Goal: Information Seeking & Learning: Learn about a topic

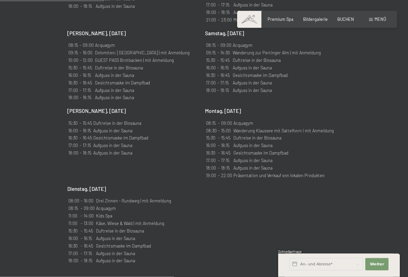
scroll to position [545, 0]
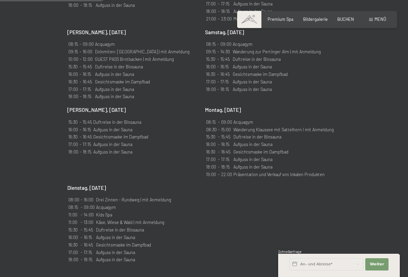
click at [379, 79] on section "Wochenprogramm ✓ Durchblättern ✓ Mittwoch ✓ Donnerstag ✓ Freitag ✓ Samstag ✓ So…" at bounding box center [204, 59] width 408 height 466
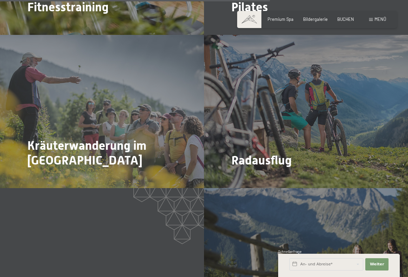
scroll to position [1442, 0]
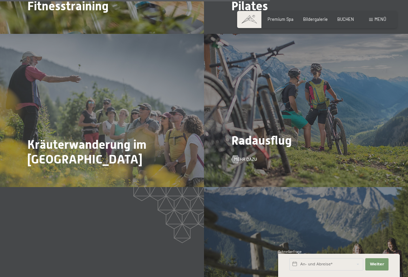
click at [278, 84] on div "Radausflug Mehr dazu" at bounding box center [306, 110] width 204 height 153
click at [241, 127] on div "Radausflug Mehr dazu" at bounding box center [306, 110] width 204 height 153
click at [241, 156] on span "Mehr dazu" at bounding box center [252, 159] width 23 height 6
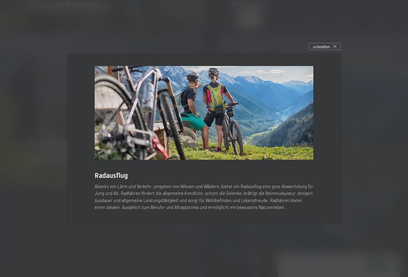
click at [212, 241] on div at bounding box center [204, 138] width 408 height 277
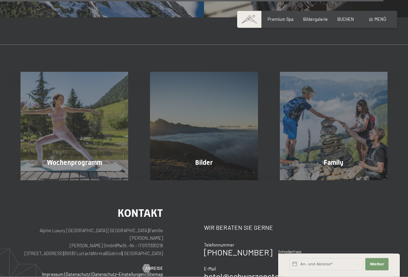
scroll to position [2068, 0]
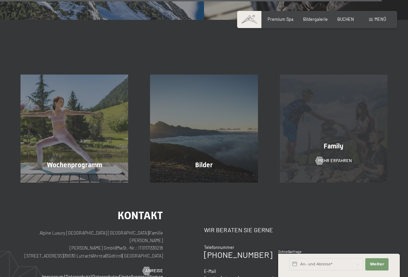
click at [309, 100] on div "Family Mehr erfahren" at bounding box center [334, 129] width 130 height 108
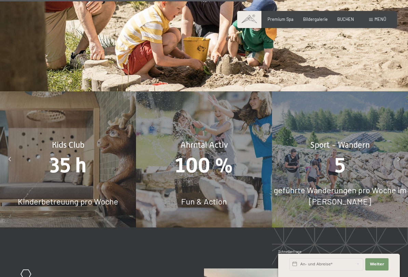
scroll to position [2459, 0]
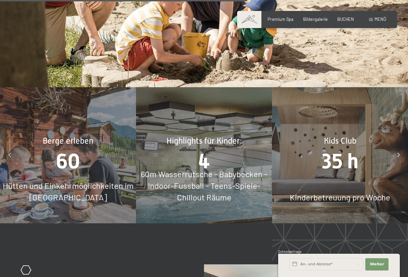
click at [351, 165] on div "Kids Club 35 h Kinderbetreuung pro Woche" at bounding box center [340, 155] width 136 height 136
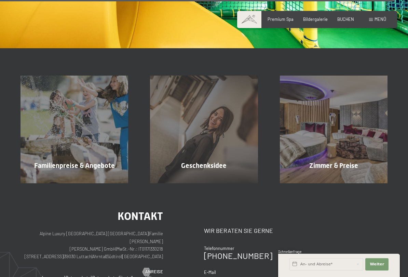
scroll to position [3962, 0]
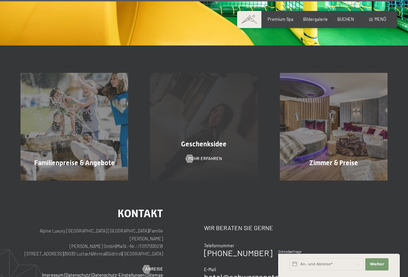
click at [189, 156] on span "Mehr erfahren" at bounding box center [205, 159] width 34 height 6
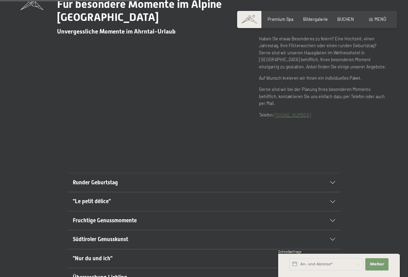
scroll to position [253, 0]
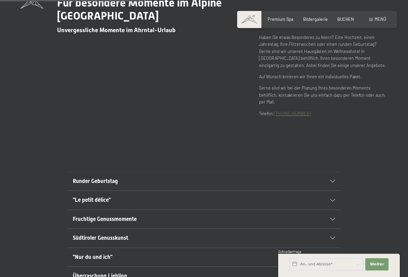
click at [332, 180] on icon at bounding box center [332, 181] width 5 height 3
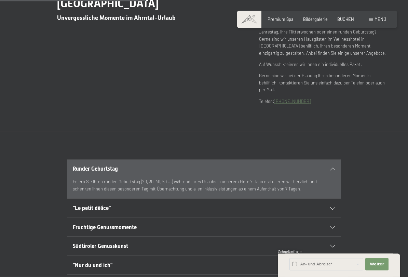
scroll to position [275, 0]
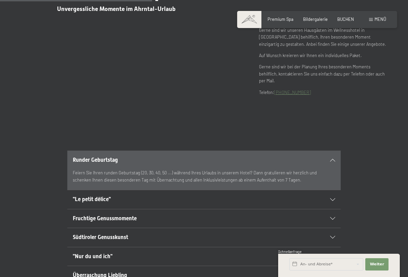
click at [334, 190] on div ""Le petit délice"" at bounding box center [204, 199] width 263 height 18
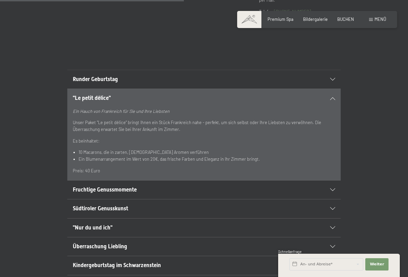
scroll to position [356, 0]
click at [335, 188] on icon at bounding box center [332, 189] width 5 height 3
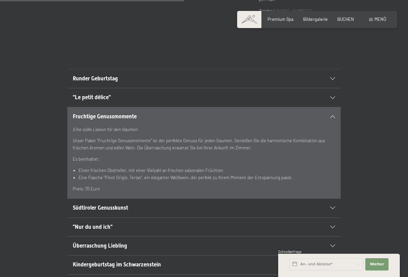
click at [335, 207] on icon at bounding box center [332, 208] width 5 height 3
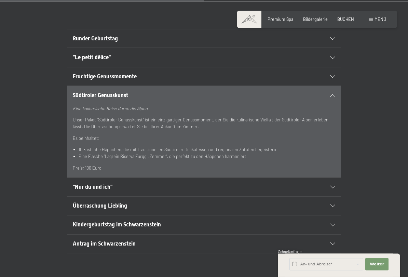
scroll to position [397, 0]
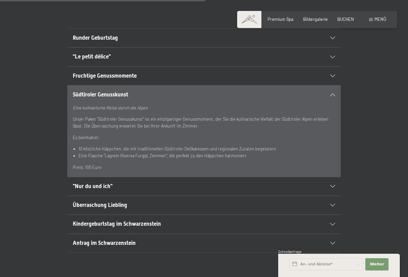
click at [343, 184] on div ""Nur du und ich" Ein besonderes und unvergessliches Erlebnis Unser Paket “Nur d…" at bounding box center [204, 186] width 367 height 19
click at [335, 185] on icon at bounding box center [332, 186] width 5 height 3
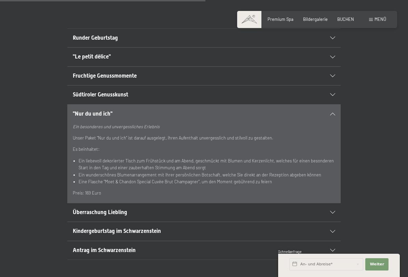
click at [331, 204] on div "Überraschung Liebling" at bounding box center [204, 212] width 263 height 18
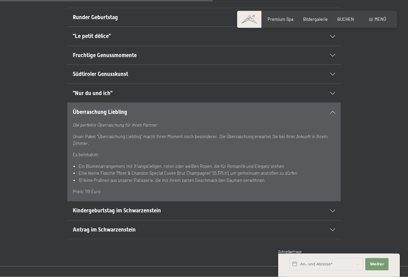
scroll to position [418, 0]
click at [331, 201] on div "Kindergeburtstag im Schwarzenstein" at bounding box center [204, 210] width 263 height 18
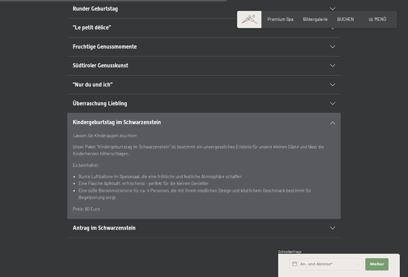
scroll to position [490, 0]
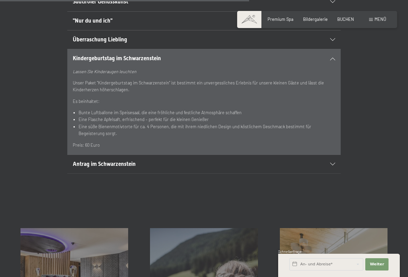
click at [333, 160] on div "Antrag im Schwarzenstein" at bounding box center [204, 164] width 263 height 18
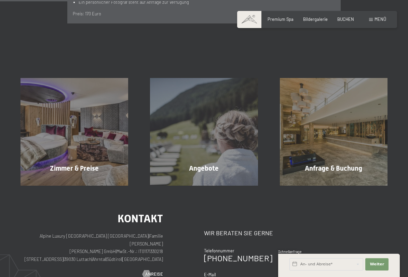
scroll to position [647, 0]
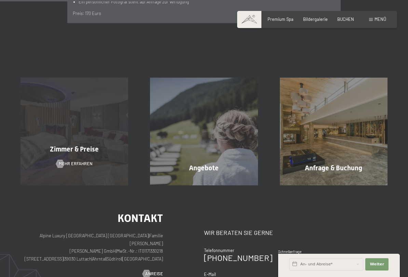
click at [85, 129] on div "Zimmer & Preise Mehr erfahren" at bounding box center [75, 132] width 130 height 108
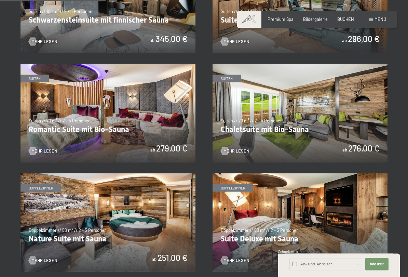
scroll to position [405, 0]
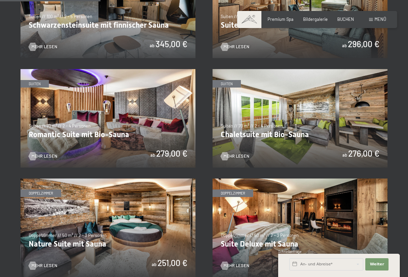
click at [319, 124] on img at bounding box center [300, 118] width 175 height 98
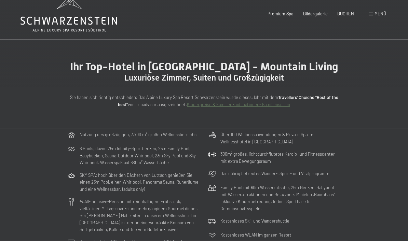
scroll to position [0, 0]
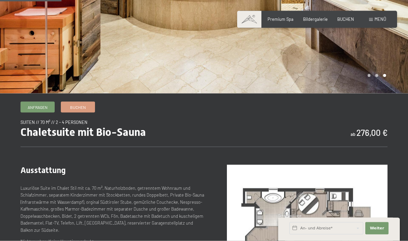
scroll to position [102, 0]
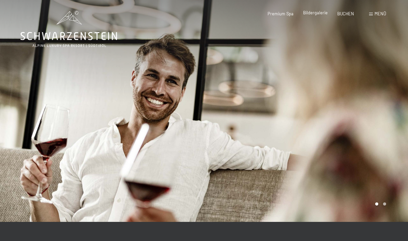
click at [316, 15] on span "Bildergalerie" at bounding box center [315, 12] width 25 height 5
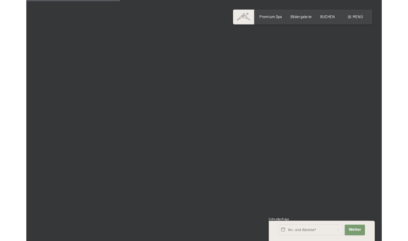
scroll to position [1514, 0]
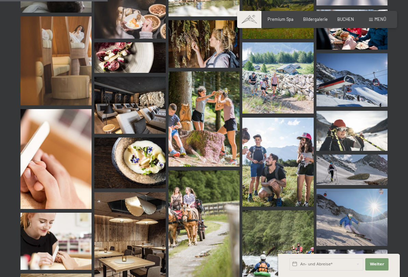
click at [204, 97] on img at bounding box center [204, 118] width 71 height 95
